Goal: Transaction & Acquisition: Subscribe to service/newsletter

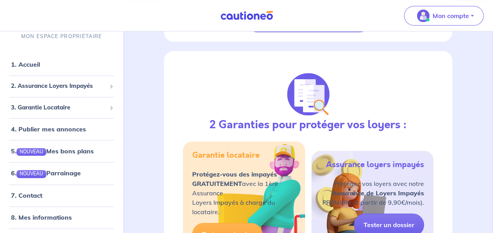
scroll to position [453, 0]
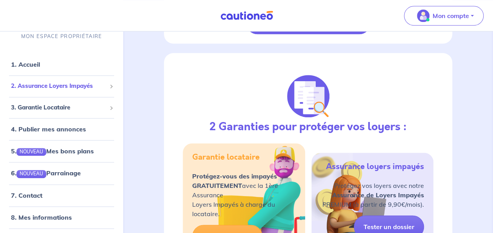
click at [78, 85] on span "2. Assurance Loyers Impayés" at bounding box center [58, 86] width 95 height 9
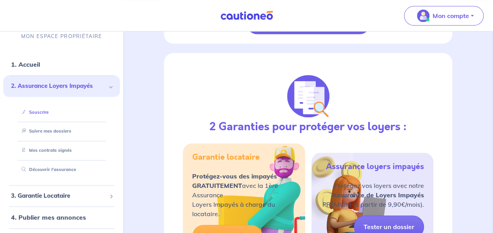
click at [46, 111] on link "Souscrire" at bounding box center [33, 111] width 30 height 5
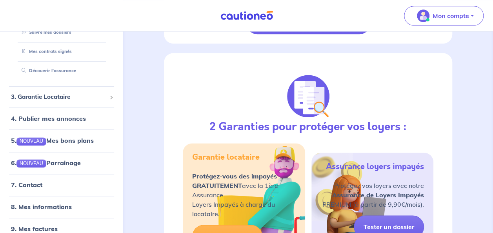
scroll to position [109, 0]
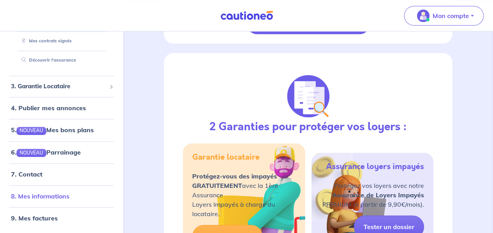
click at [45, 195] on link "8. Mes informations" at bounding box center [40, 196] width 58 height 8
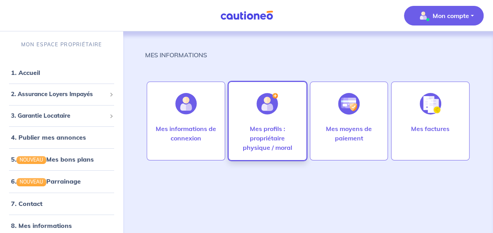
click at [273, 134] on p "Mes profils : propriétaire physique / moral" at bounding box center [267, 138] width 62 height 28
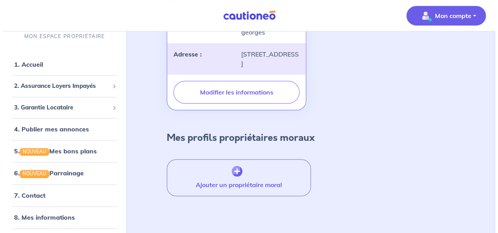
scroll to position [255, 0]
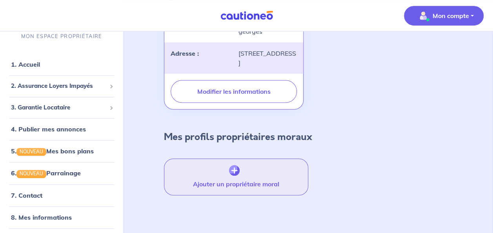
click at [235, 169] on img "button" at bounding box center [234, 170] width 11 height 11
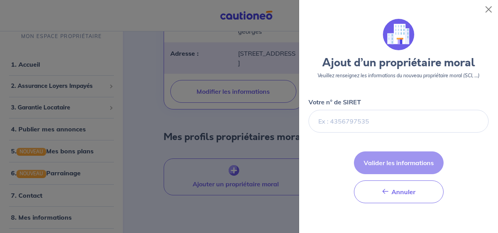
click at [257, 156] on div at bounding box center [249, 116] width 498 height 233
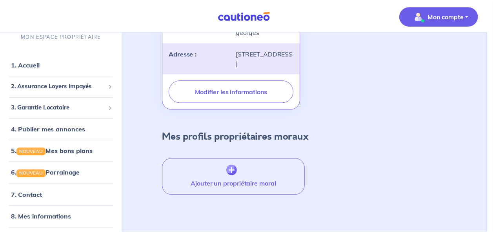
scroll to position [246, 0]
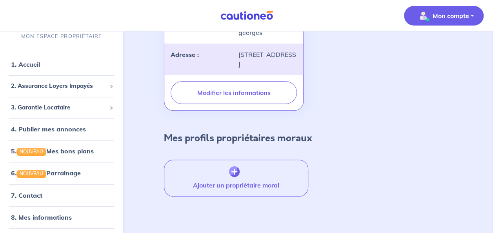
drag, startPoint x: 492, startPoint y: 159, endPoint x: 491, endPoint y: 33, distance: 125.4
click at [491, 33] on div "MES INFORMATIONS > MES PROFILS Mon profil propriétaire physique [PERSON_NAME] l…" at bounding box center [308, 10] width 370 height 448
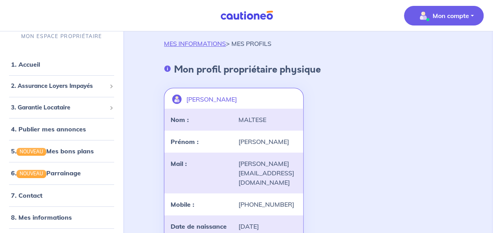
scroll to position [11, 0]
click at [76, 85] on span "2. Assurance Loyers Impayés" at bounding box center [58, 86] width 95 height 9
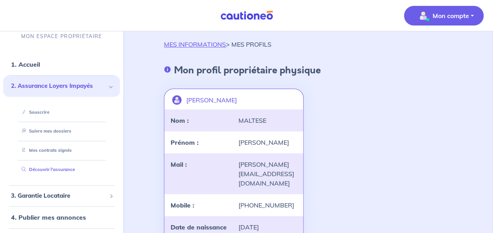
click at [70, 169] on link "Découvrir l'assurance" at bounding box center [46, 169] width 56 height 5
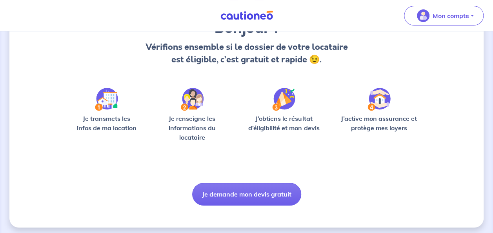
scroll to position [82, 0]
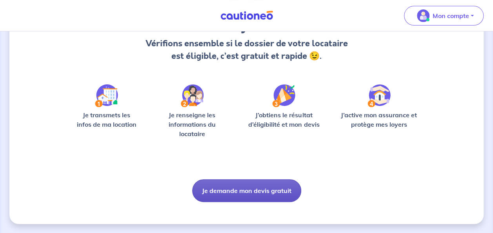
click at [270, 188] on button "Je demande mon devis gratuit" at bounding box center [246, 190] width 109 height 23
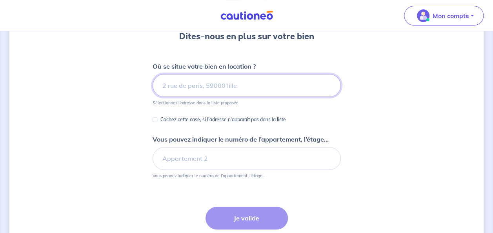
scroll to position [80, 0]
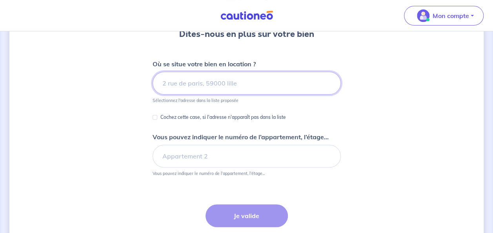
click at [226, 81] on input at bounding box center [246, 83] width 188 height 23
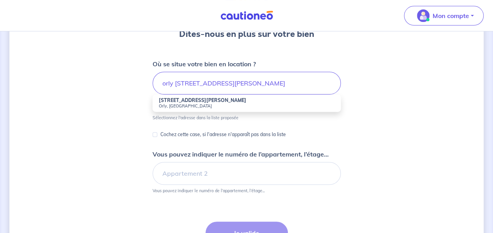
click at [201, 102] on strong "6 Rue Louis Guérin" at bounding box center [202, 100] width 87 height 6
type input "6 Rue Louis Guérin, Orly, France"
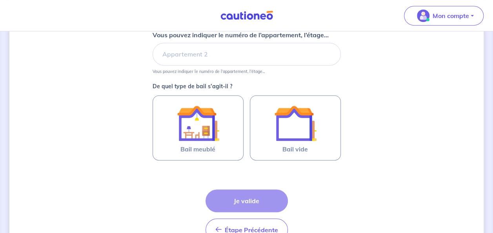
scroll to position [184, 0]
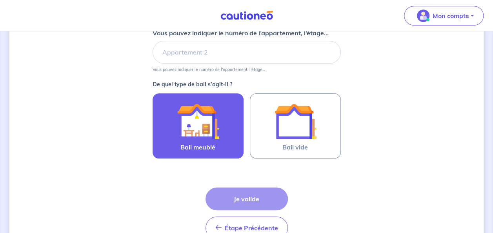
click at [205, 124] on img at bounding box center [198, 121] width 42 height 42
click at [0, 0] on input "Bail meublé" at bounding box center [0, 0] width 0 height 0
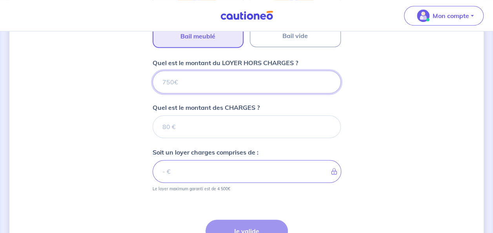
scroll to position [296, 0]
click at [225, 85] on input "Quel est le montant du LOYER HORS CHARGES ?" at bounding box center [246, 81] width 188 height 23
type input "1"
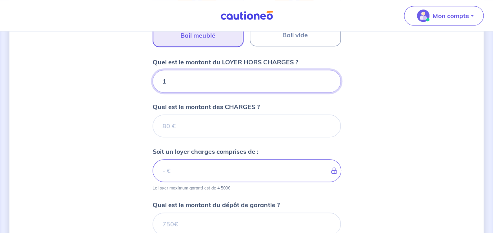
type input "16"
type input "1600"
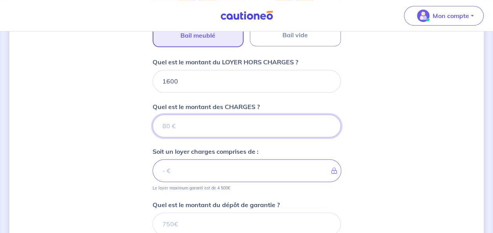
click at [197, 122] on input "Quel est le montant des CHARGES ?" at bounding box center [246, 125] width 188 height 23
type input "17"
type input "1617"
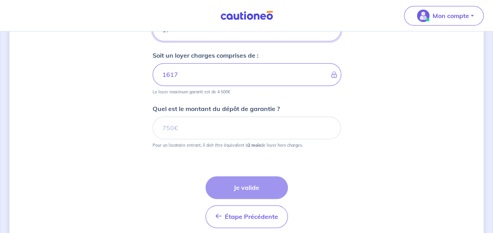
scroll to position [390, 0]
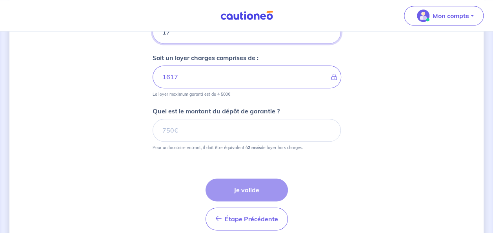
type input "17"
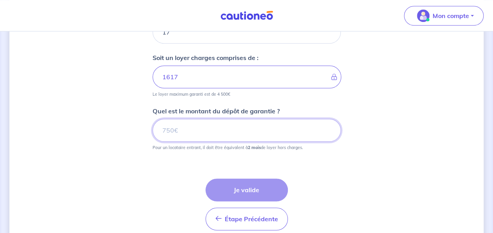
click at [201, 135] on input "Quel est le montant du dépôt de garantie ?" at bounding box center [246, 130] width 188 height 23
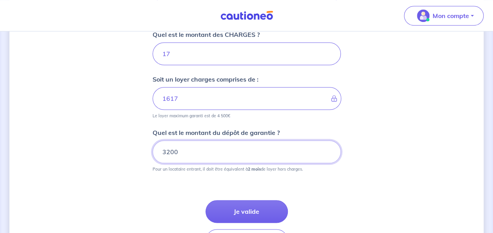
scroll to position [370, 0]
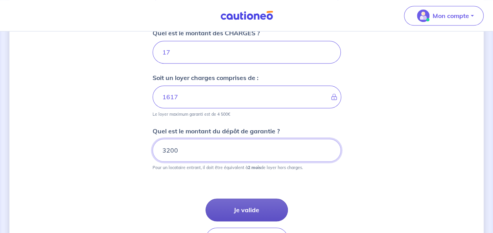
type input "3200"
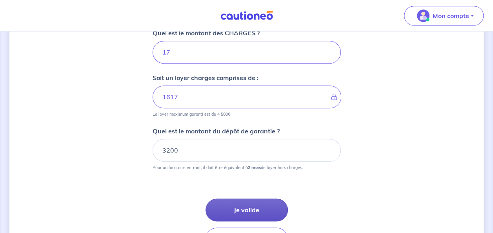
click at [243, 210] on button "Je valide" at bounding box center [246, 209] width 82 height 23
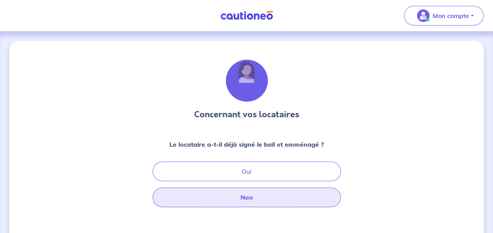
click at [259, 198] on button "Non" at bounding box center [246, 197] width 188 height 20
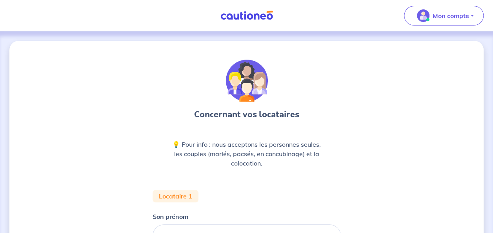
drag, startPoint x: 492, startPoint y: 94, endPoint x: 493, endPoint y: 105, distance: 11.0
click at [492, 105] on html "Mon compte Me déconnecter Concernant vos locataires 💡 Pour info : nous accepton…" at bounding box center [246, 204] width 493 height 409
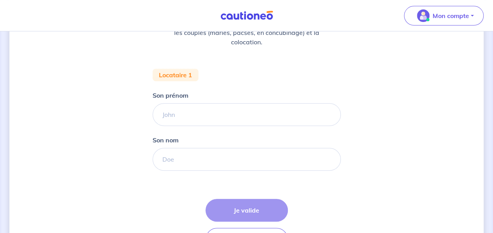
scroll to position [120, 0]
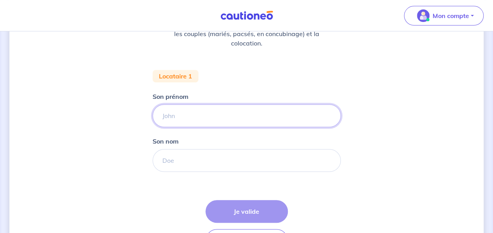
click at [211, 122] on input "Son prénom" at bounding box center [246, 115] width 188 height 23
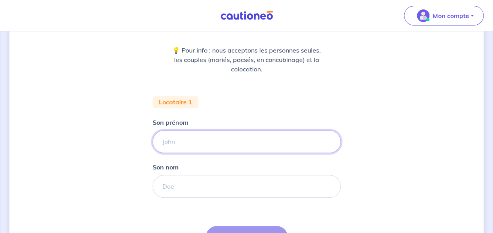
scroll to position [155, 0]
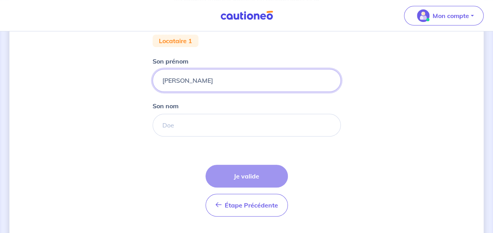
type input "Nally"
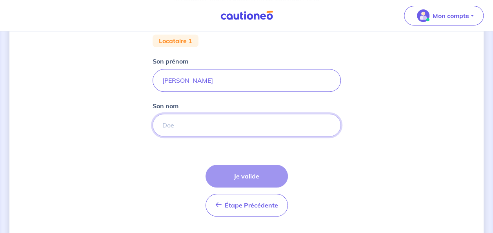
click at [265, 130] on input "Son nom" at bounding box center [246, 125] width 188 height 23
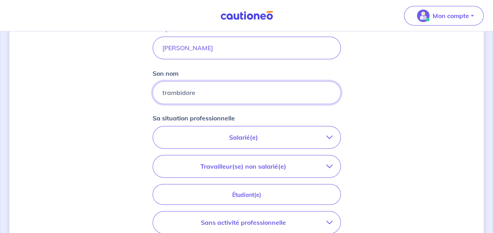
scroll to position [189, 0]
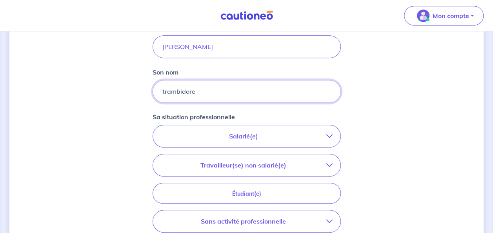
type input "trambidore"
click at [331, 136] on icon "button" at bounding box center [329, 136] width 6 height 6
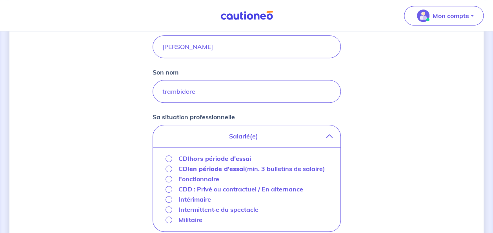
click at [331, 136] on icon "button" at bounding box center [329, 136] width 6 height 6
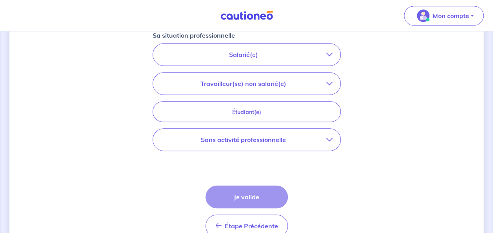
scroll to position [273, 0]
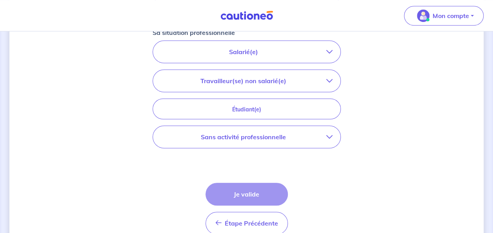
click at [328, 136] on icon "button" at bounding box center [329, 137] width 6 height 6
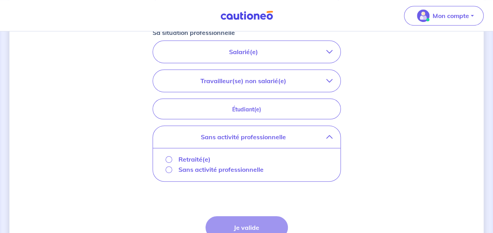
click at [194, 157] on p "Retraité(e)" at bounding box center [194, 158] width 32 height 9
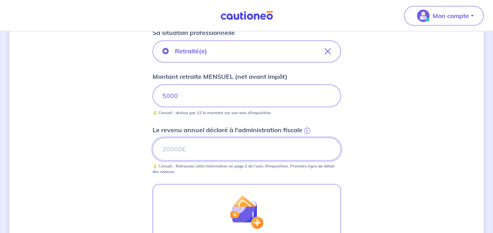
click at [262, 148] on input "Le revenu annuel déclaré à l'administration fiscale i" at bounding box center [246, 149] width 188 height 23
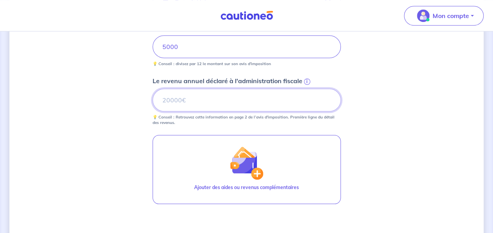
scroll to position [321, 0]
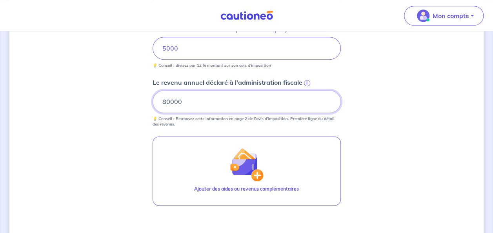
type input "80000"
click at [391, 149] on div "Concernant vos locataires 💡 Pour info : nous acceptons les personnes seules, le…" at bounding box center [246, 21] width 474 height 603
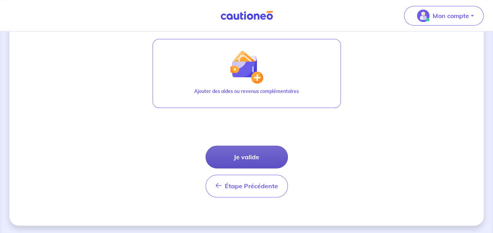
click at [245, 154] on button "Je valide" at bounding box center [246, 156] width 82 height 23
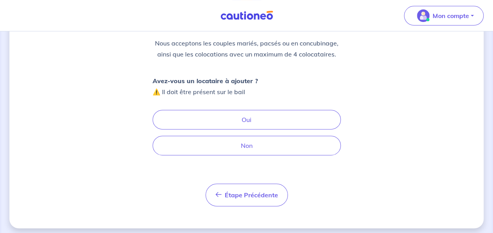
scroll to position [100, 0]
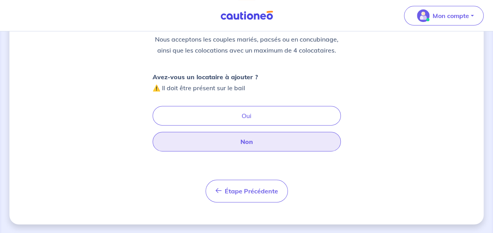
click at [247, 140] on button "Non" at bounding box center [246, 142] width 188 height 20
